Goal: Information Seeking & Learning: Learn about a topic

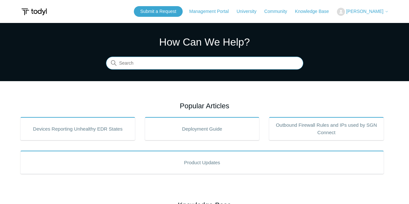
click at [186, 67] on input "Search" at bounding box center [204, 63] width 197 height 13
type input "Point of presence"
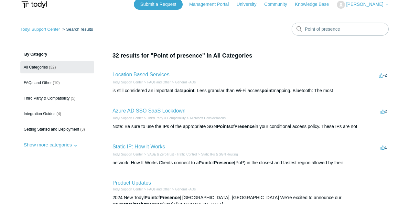
scroll to position [7, 0]
click at [128, 76] on link "Location Based Services" at bounding box center [141, 74] width 57 height 5
click at [162, 149] on link "Static IP: How it Works" at bounding box center [139, 146] width 52 height 5
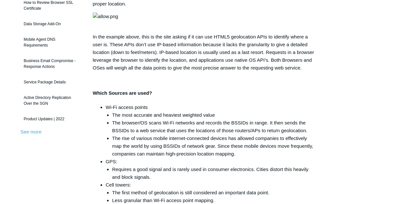
scroll to position [127, 0]
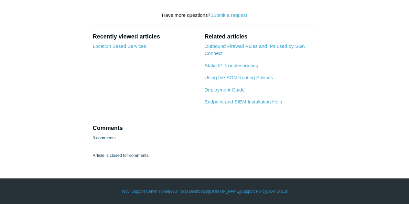
scroll to position [1502, 0]
click at [114, 49] on link "Location Based Services" at bounding box center [119, 45] width 53 height 5
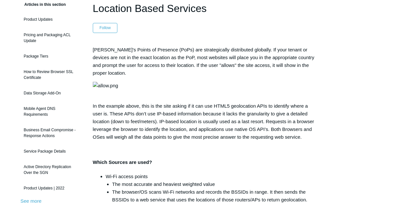
scroll to position [58, 0]
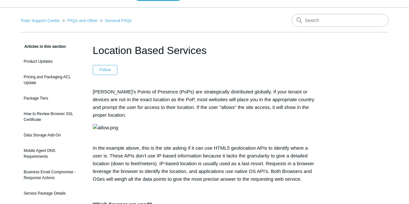
scroll to position [14, 0]
